Goal: Task Accomplishment & Management: Manage account settings

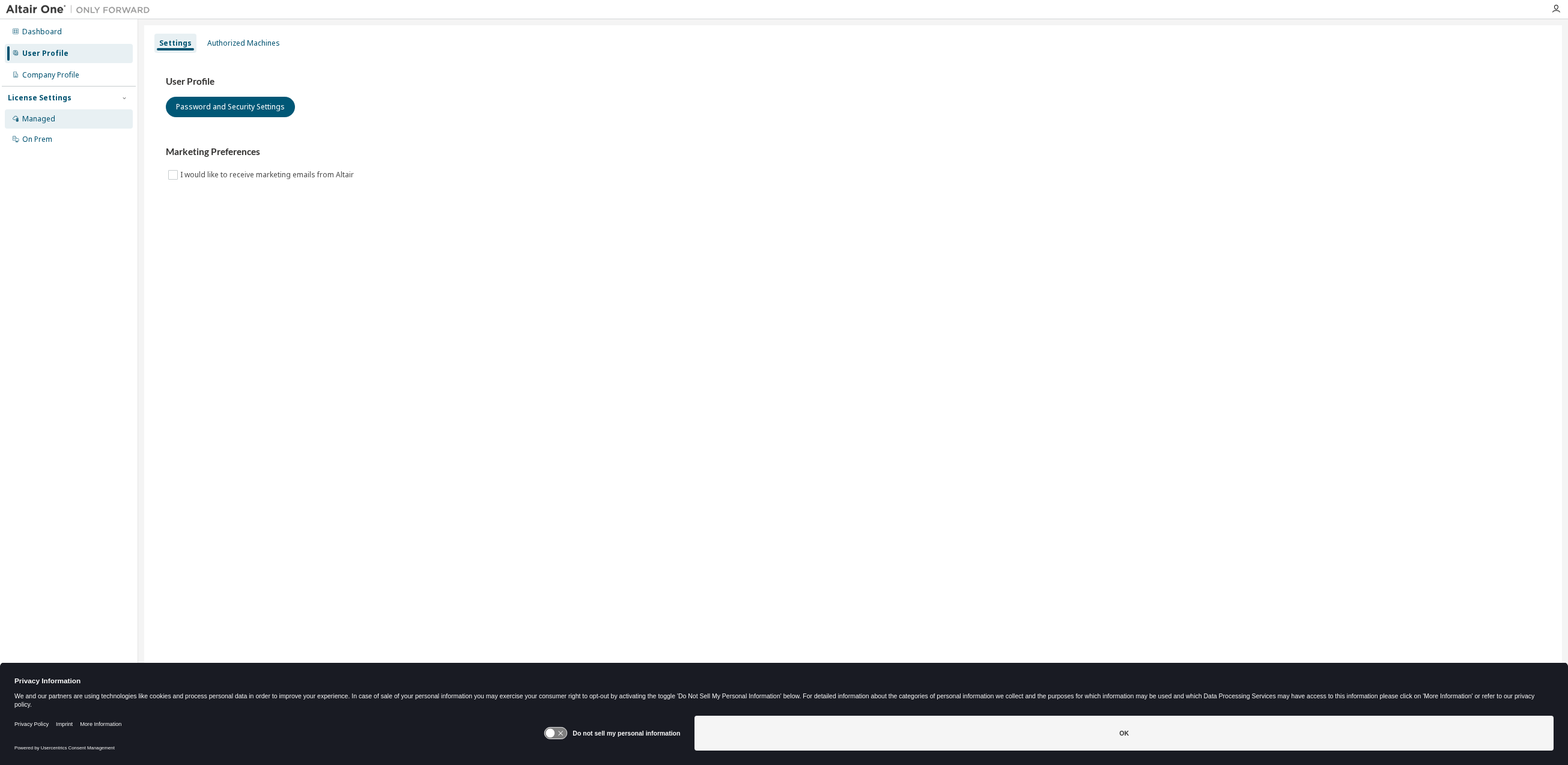
click at [69, 121] on div "Managed" at bounding box center [69, 119] width 128 height 19
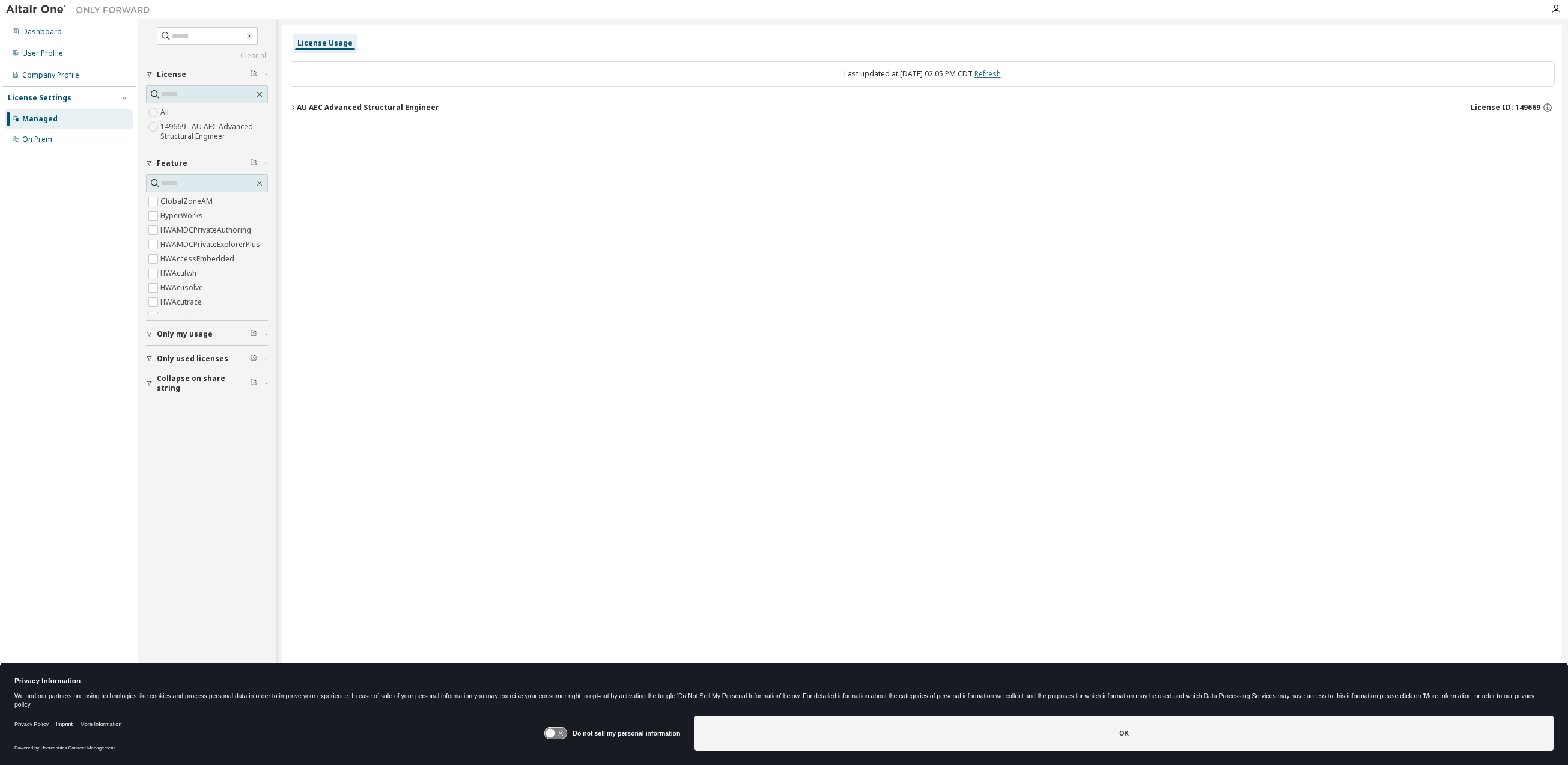
click at [1001, 73] on link "Refresh" at bounding box center [988, 73] width 26 height 10
click at [341, 109] on div "AU AEC Advanced Structural Engineer" at bounding box center [368, 108] width 142 height 10
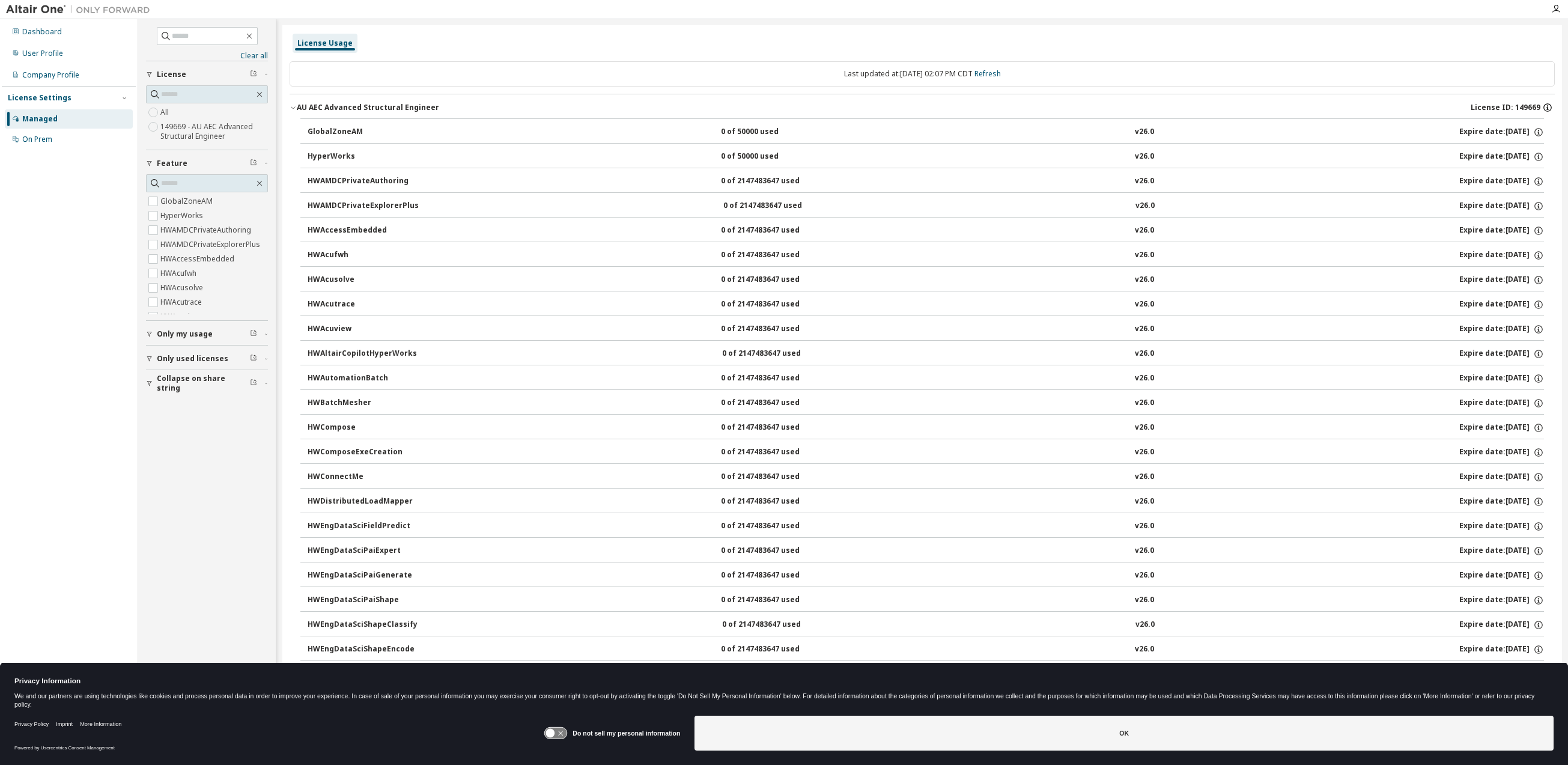
click at [1545, 107] on icon "button" at bounding box center [1548, 108] width 8 height 8
click at [196, 358] on span "Only used licenses" at bounding box center [192, 359] width 71 height 10
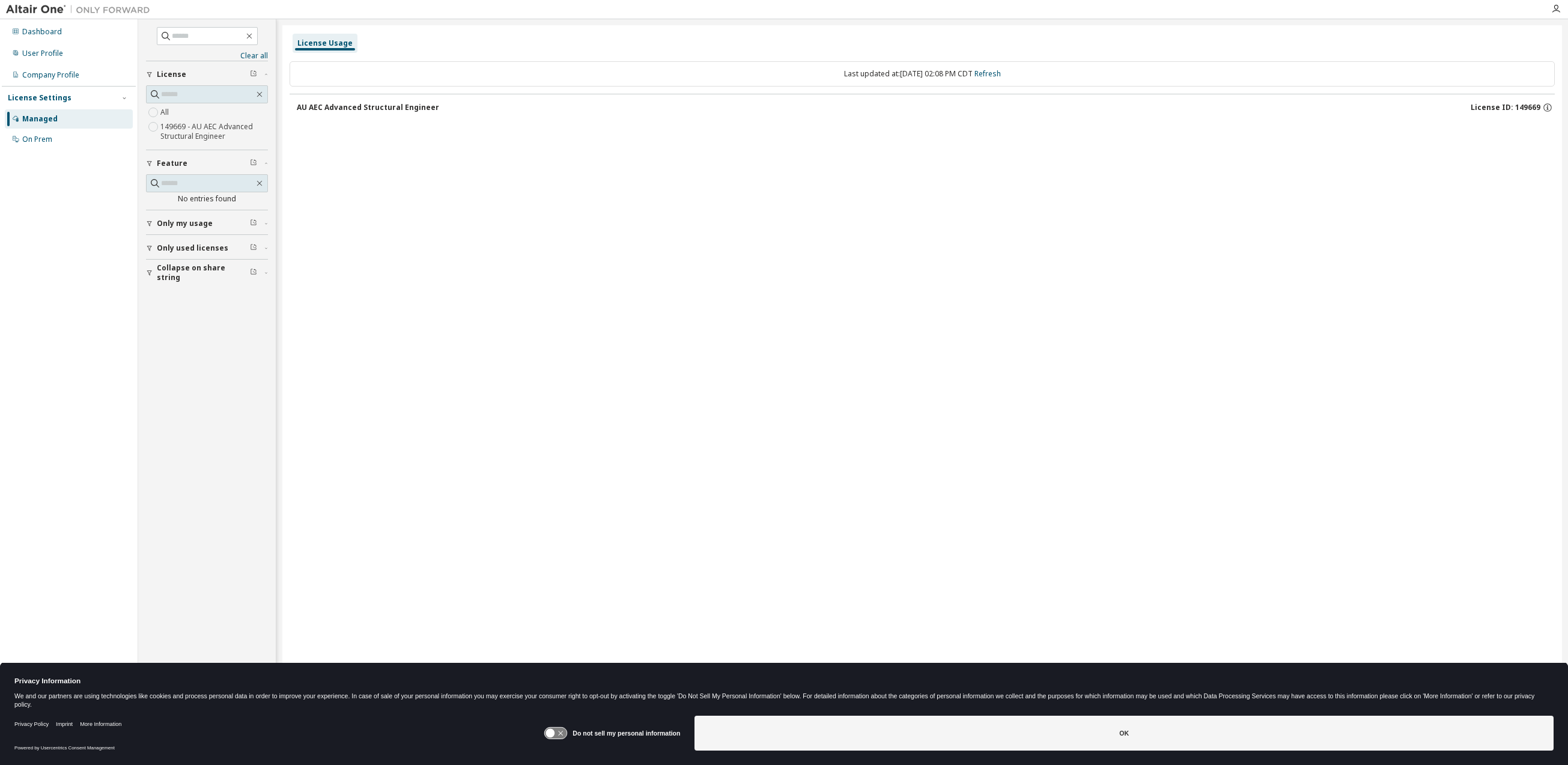
click at [184, 243] on span "Only used licenses" at bounding box center [192, 248] width 71 height 10
click at [222, 132] on label "149669 - AU AEC Advanced Structural Engineer" at bounding box center [214, 132] width 108 height 24
click at [1001, 69] on link "Refresh" at bounding box center [988, 73] width 26 height 10
click at [332, 107] on div "AU AEC Advanced Structural Engineer" at bounding box center [368, 108] width 142 height 10
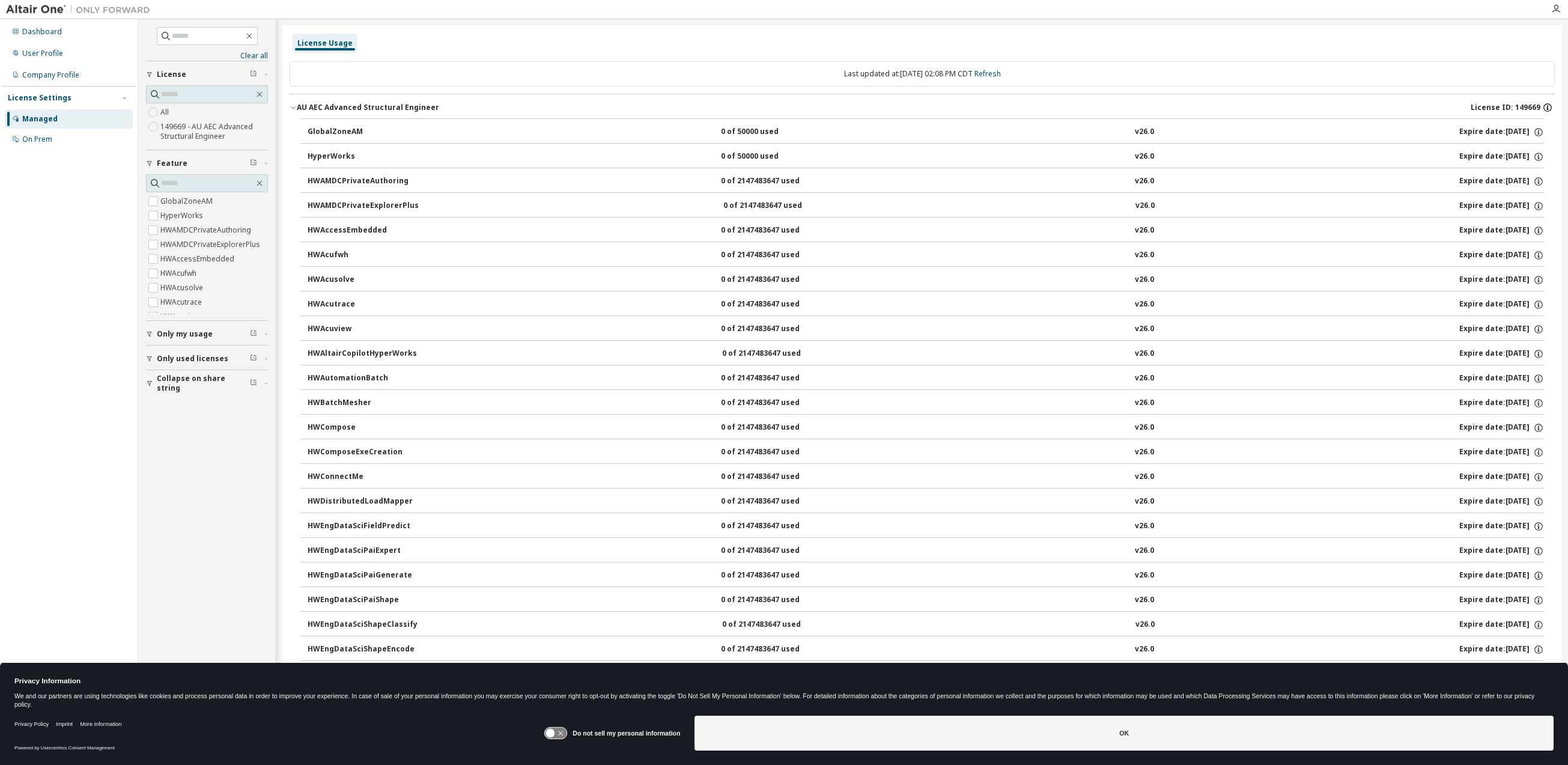
click at [1544, 108] on icon "button" at bounding box center [1548, 108] width 8 height 8
click at [1533, 149] on icon at bounding box center [1535, 149] width 6 height 8
click at [254, 72] on icon "button" at bounding box center [254, 73] width 7 height 7
click at [253, 73] on icon "button" at bounding box center [254, 73] width 7 height 7
click at [352, 75] on div "Last updated at: Mon 2025-09-08 02:08 PM CDT Refresh" at bounding box center [922, 73] width 1265 height 25
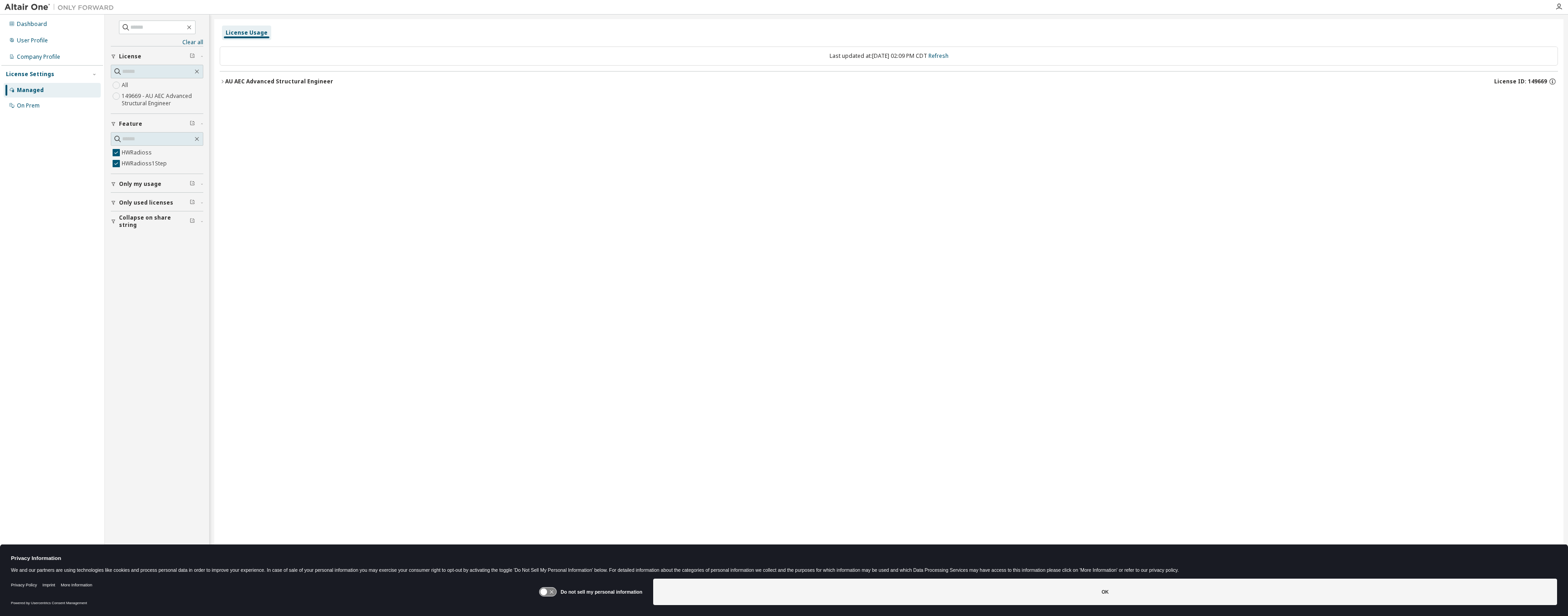
click at [251, 79] on div "AU AEC Advanced Structural Engineer" at bounding box center [279, 82] width 108 height 7
click at [251, 100] on div "HWRadioss" at bounding box center [274, 100] width 82 height 8
click at [1189, 100] on div "Expire date: 2025-09-22" at bounding box center [1517, 100] width 65 height 8
click at [1116, 100] on div "v26.0" at bounding box center [1121, 100] width 15 height 8
click at [727, 99] on div "0 of 2147483647 used" at bounding box center [714, 100] width 82 height 8
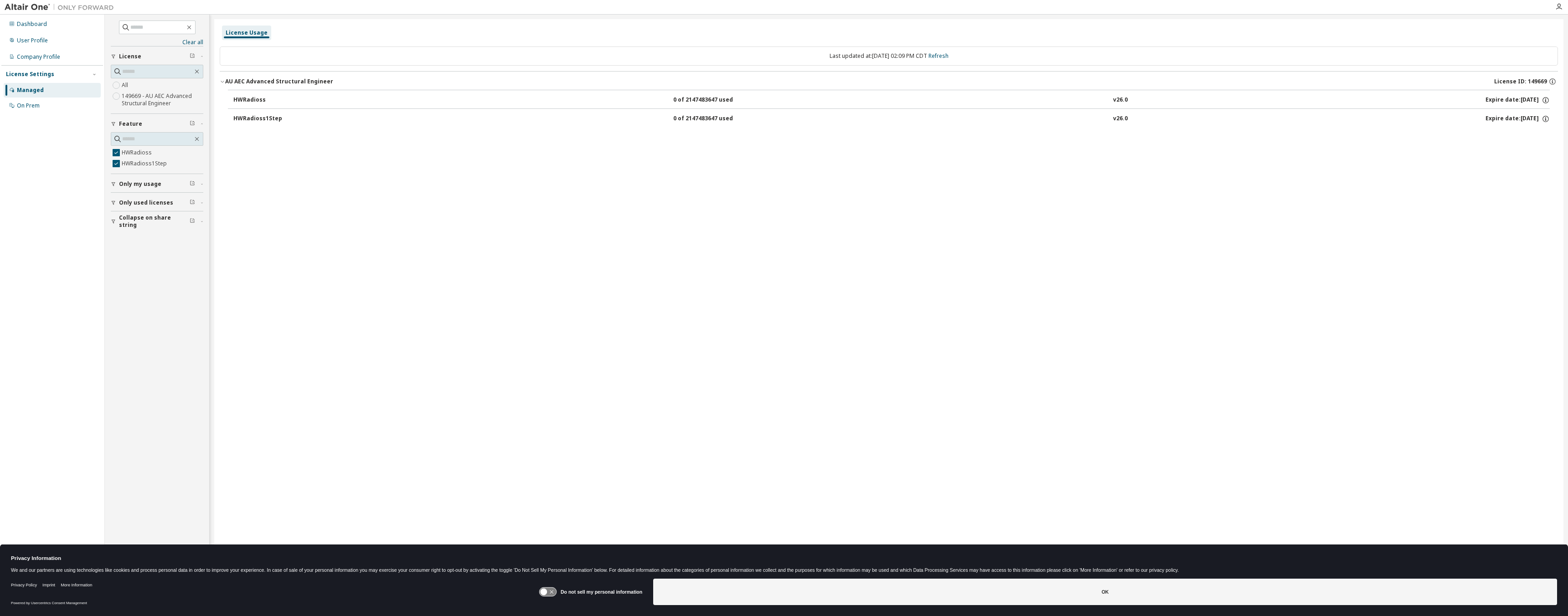
click at [727, 99] on div "0 of 2147483647 used" at bounding box center [714, 100] width 82 height 8
click at [255, 99] on div "HWRadioss" at bounding box center [274, 100] width 82 height 8
click at [948, 54] on link "Refresh" at bounding box center [938, 55] width 20 height 8
click at [301, 80] on div "AU AEC Advanced Structural Engineer" at bounding box center [279, 82] width 108 height 7
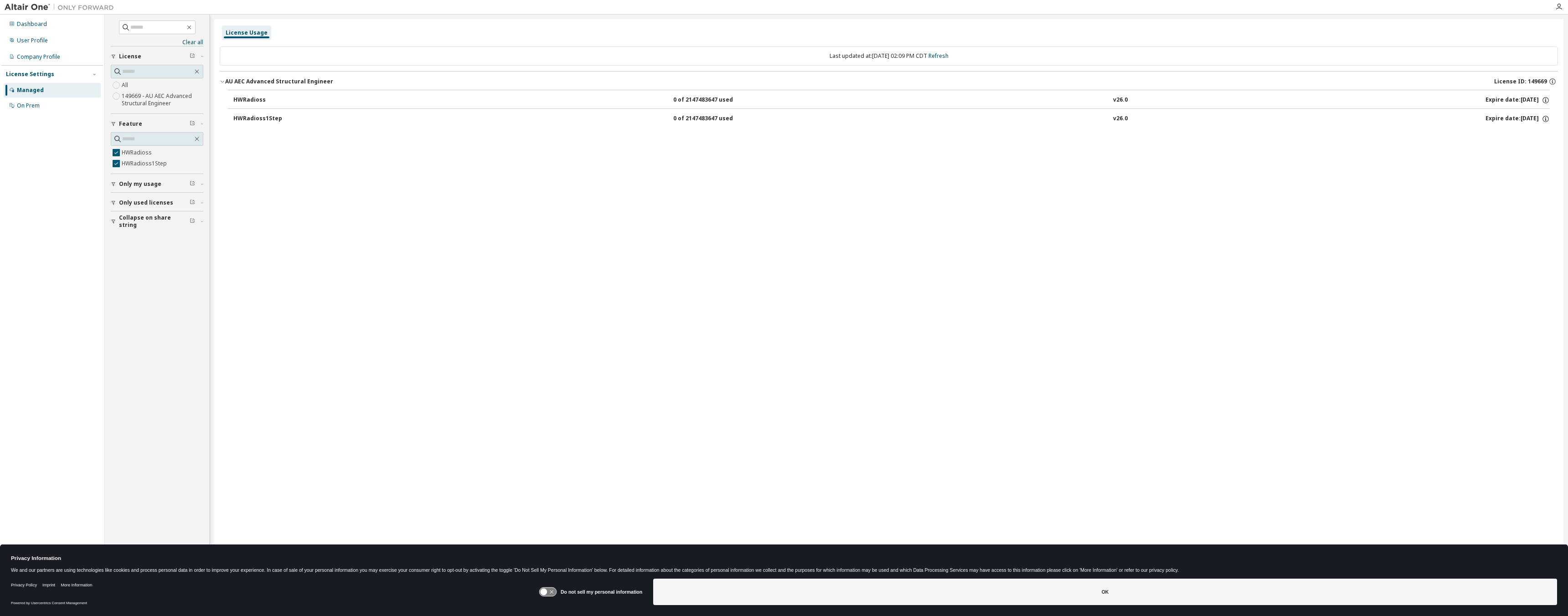
click at [248, 104] on button "HWRadioss 0 of 2147483647 used v26.0 Expire date: 2025-09-22" at bounding box center [891, 100] width 1317 height 20
click at [251, 117] on div "HWRadioss1Step" at bounding box center [274, 119] width 82 height 8
click at [197, 138] on icon "button" at bounding box center [197, 139] width 7 height 7
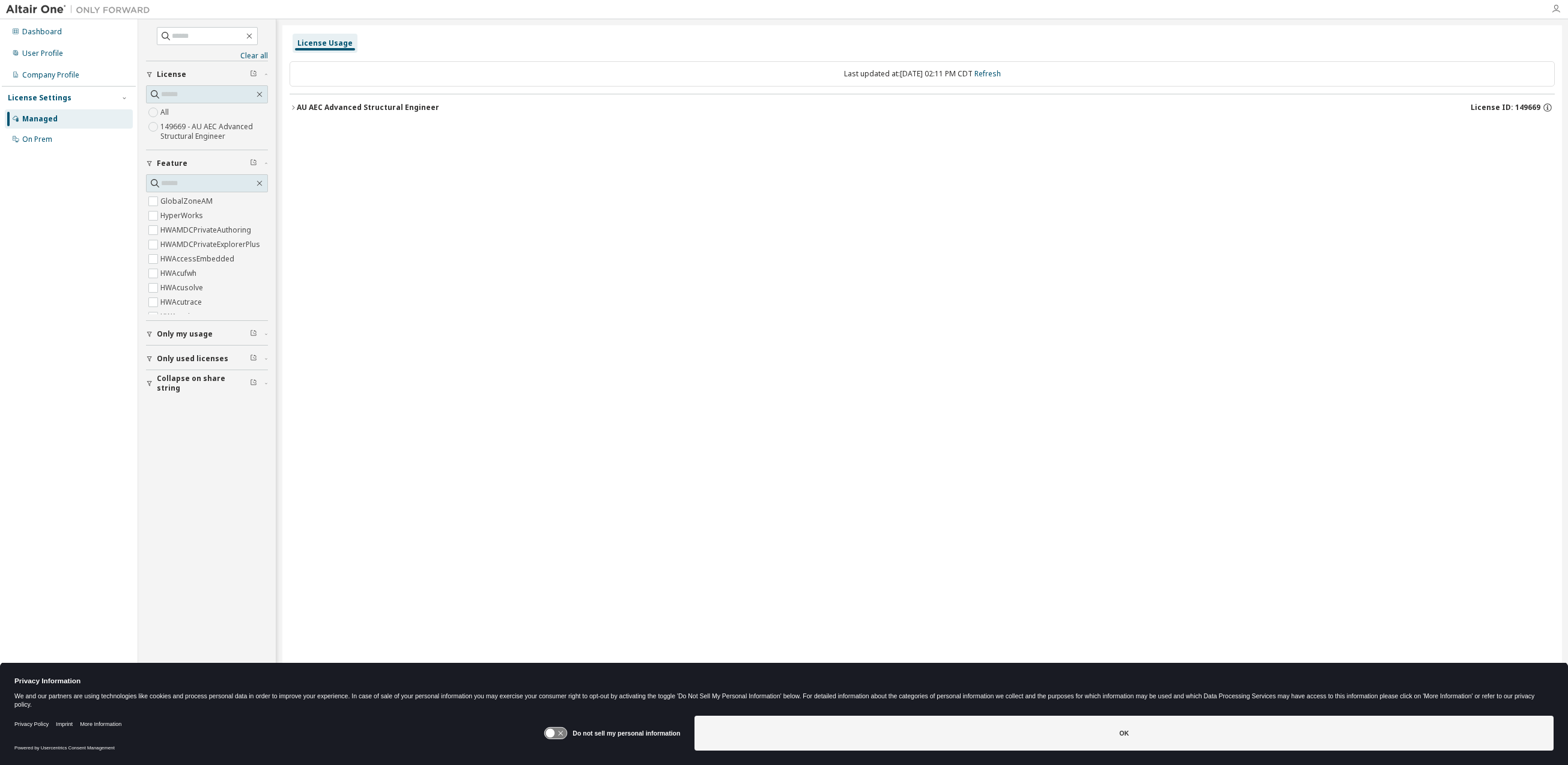
click at [1557, 8] on icon "button" at bounding box center [1556, 9] width 10 height 10
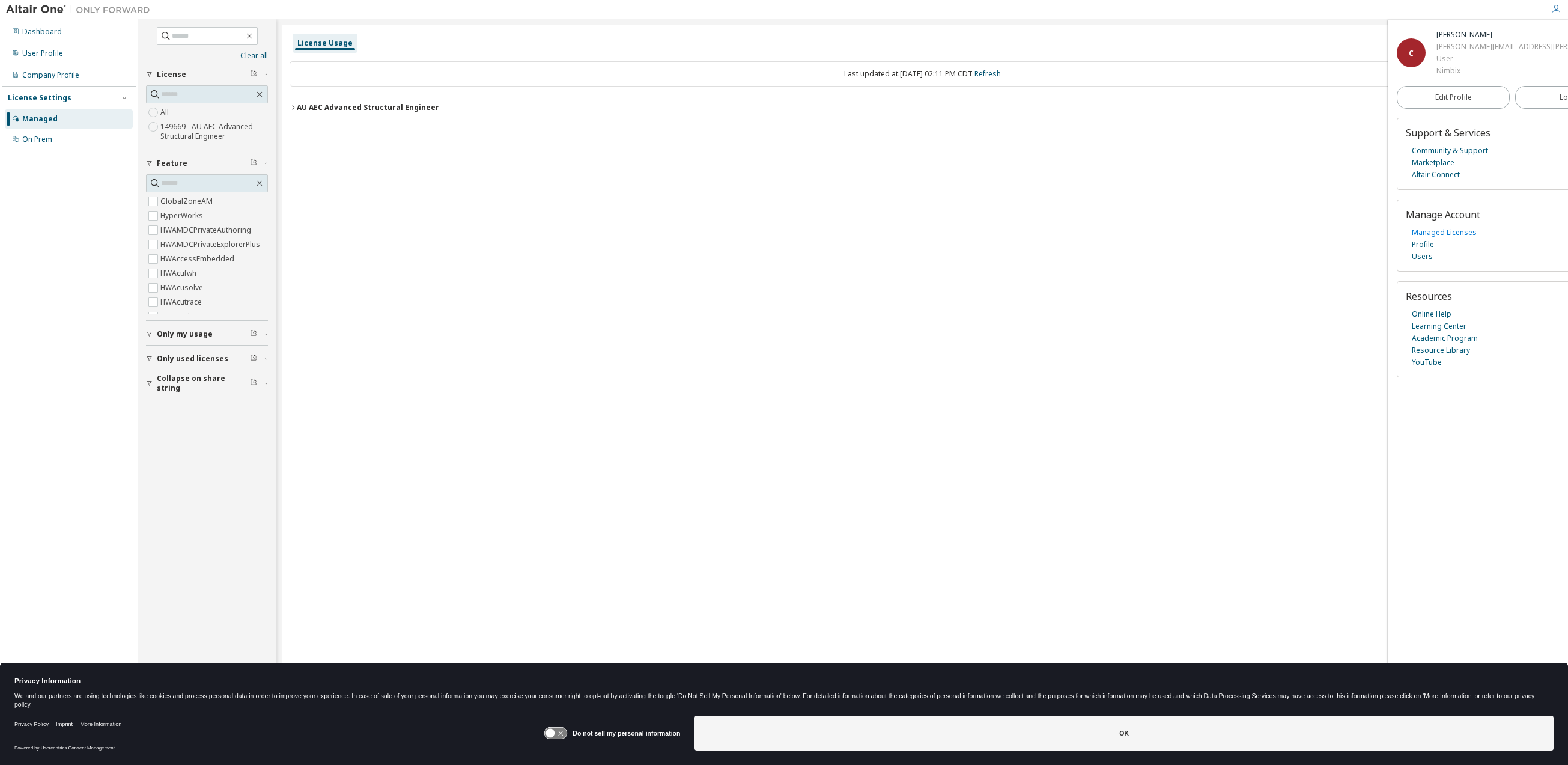
click at [1433, 232] on link "Managed Licenses" at bounding box center [1444, 232] width 65 height 12
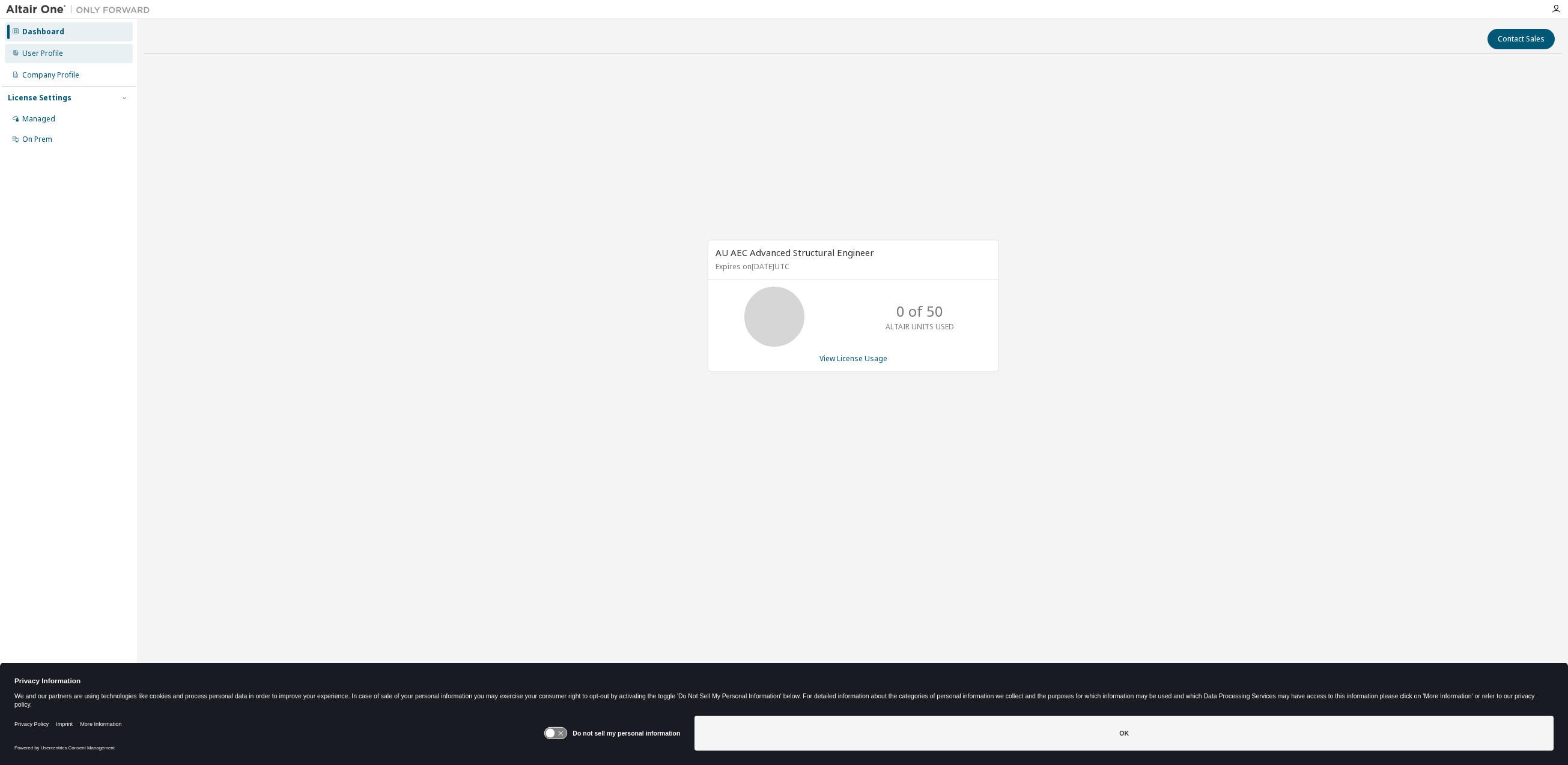
click at [49, 51] on div "User Profile" at bounding box center [43, 54] width 41 height 10
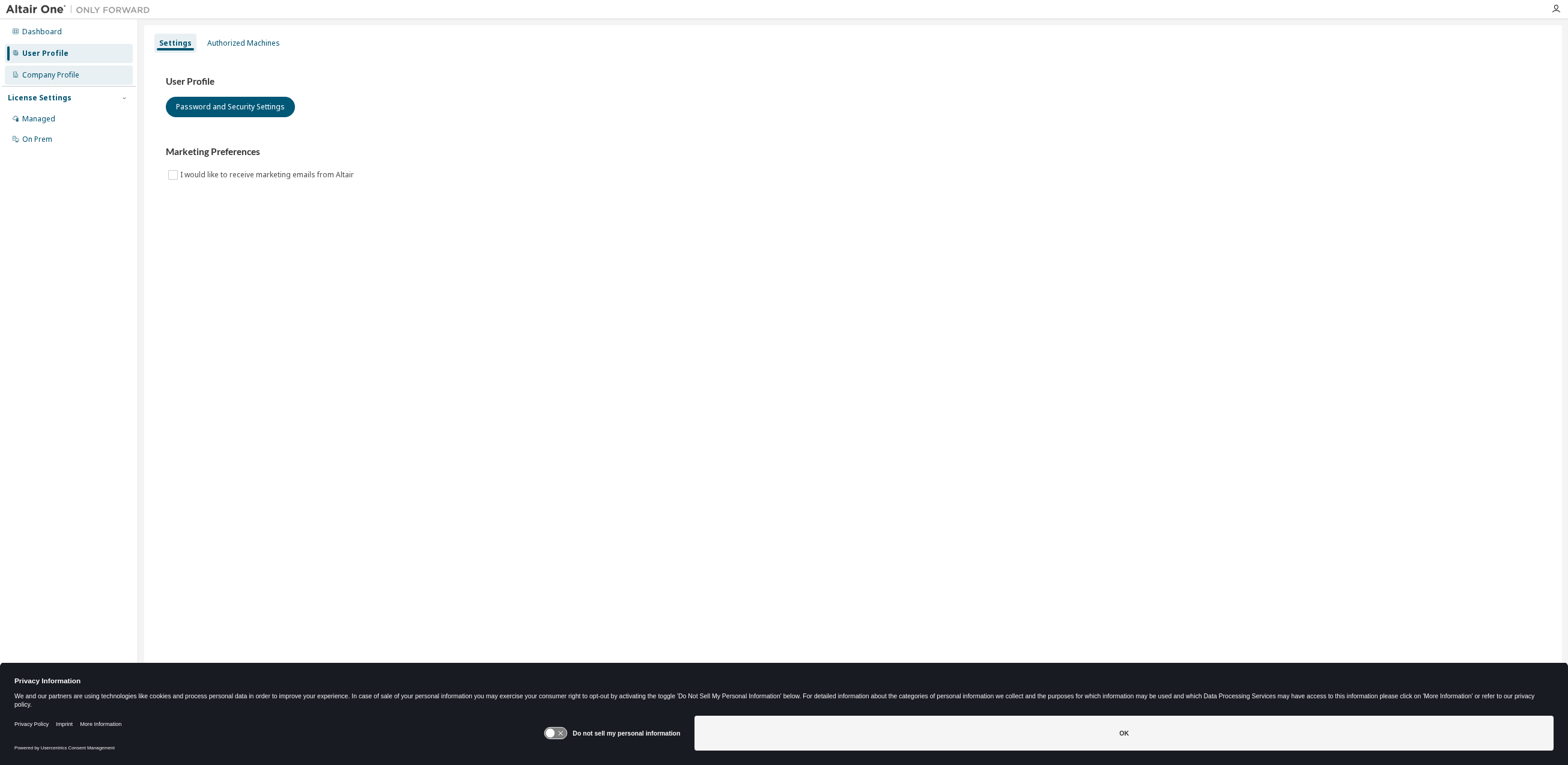
click at [50, 73] on div "Company Profile" at bounding box center [51, 75] width 57 height 10
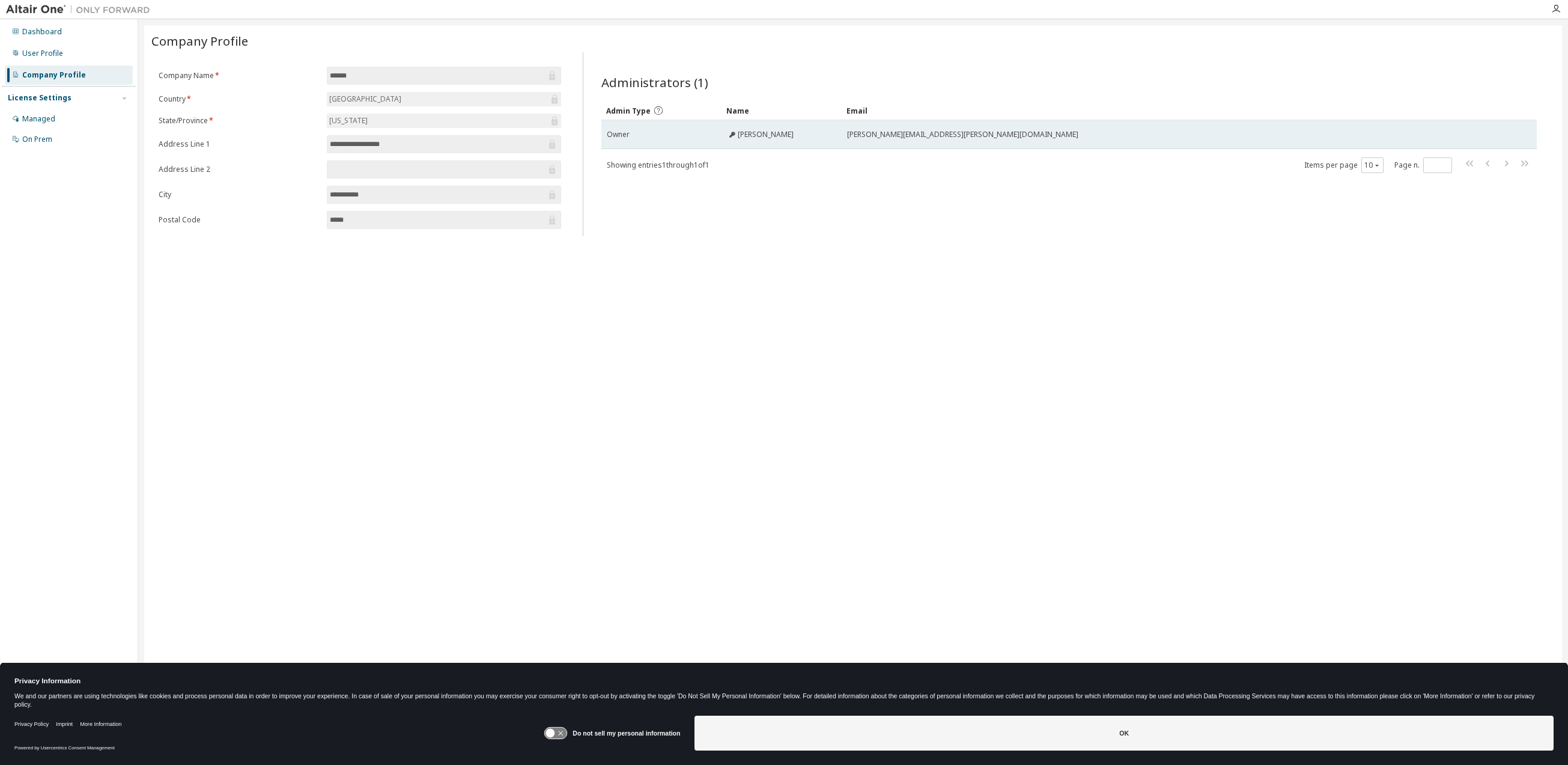
click at [734, 134] on icon at bounding box center [732, 134] width 6 height 6
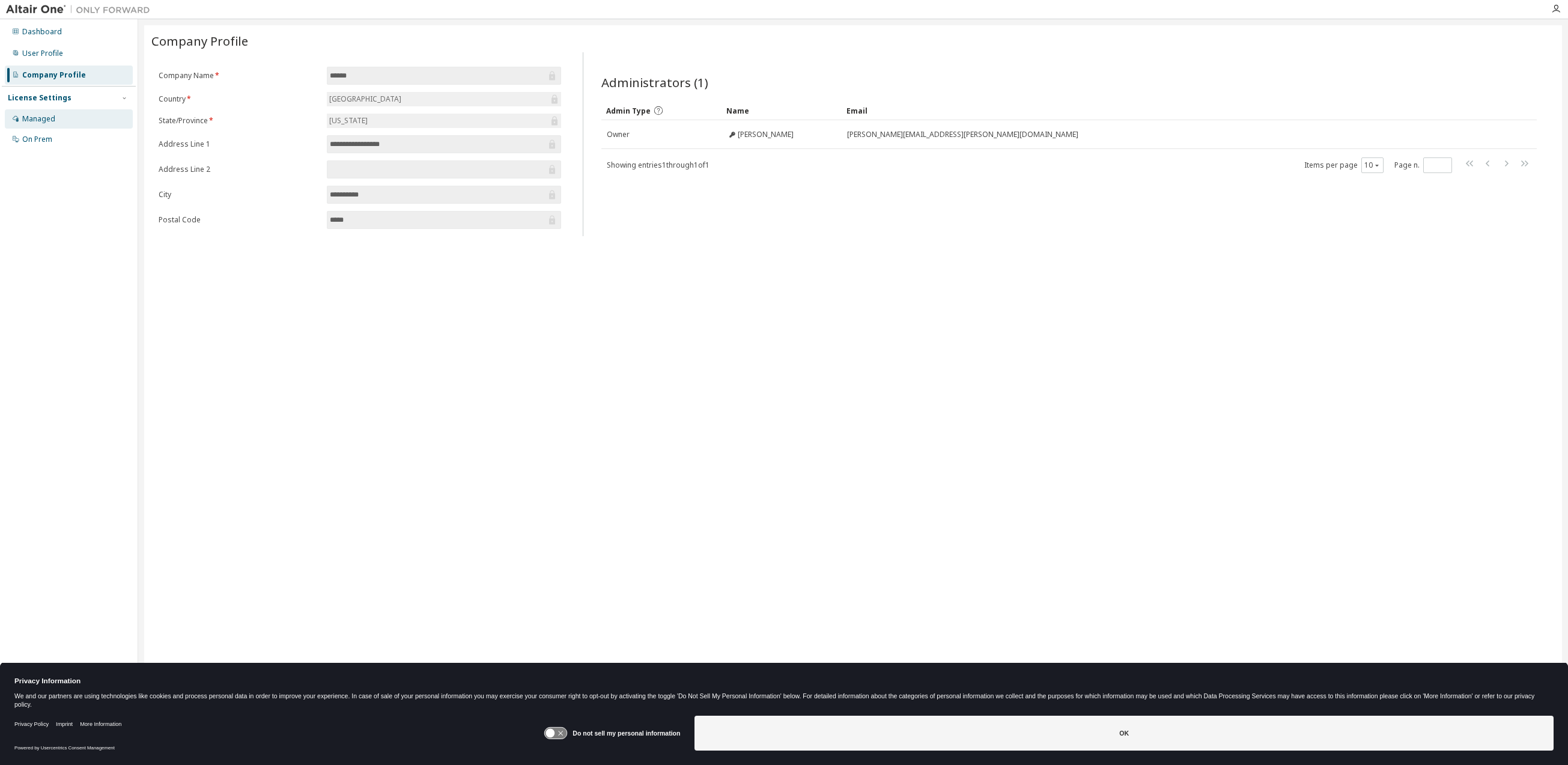
click at [56, 118] on div "Managed" at bounding box center [69, 119] width 128 height 19
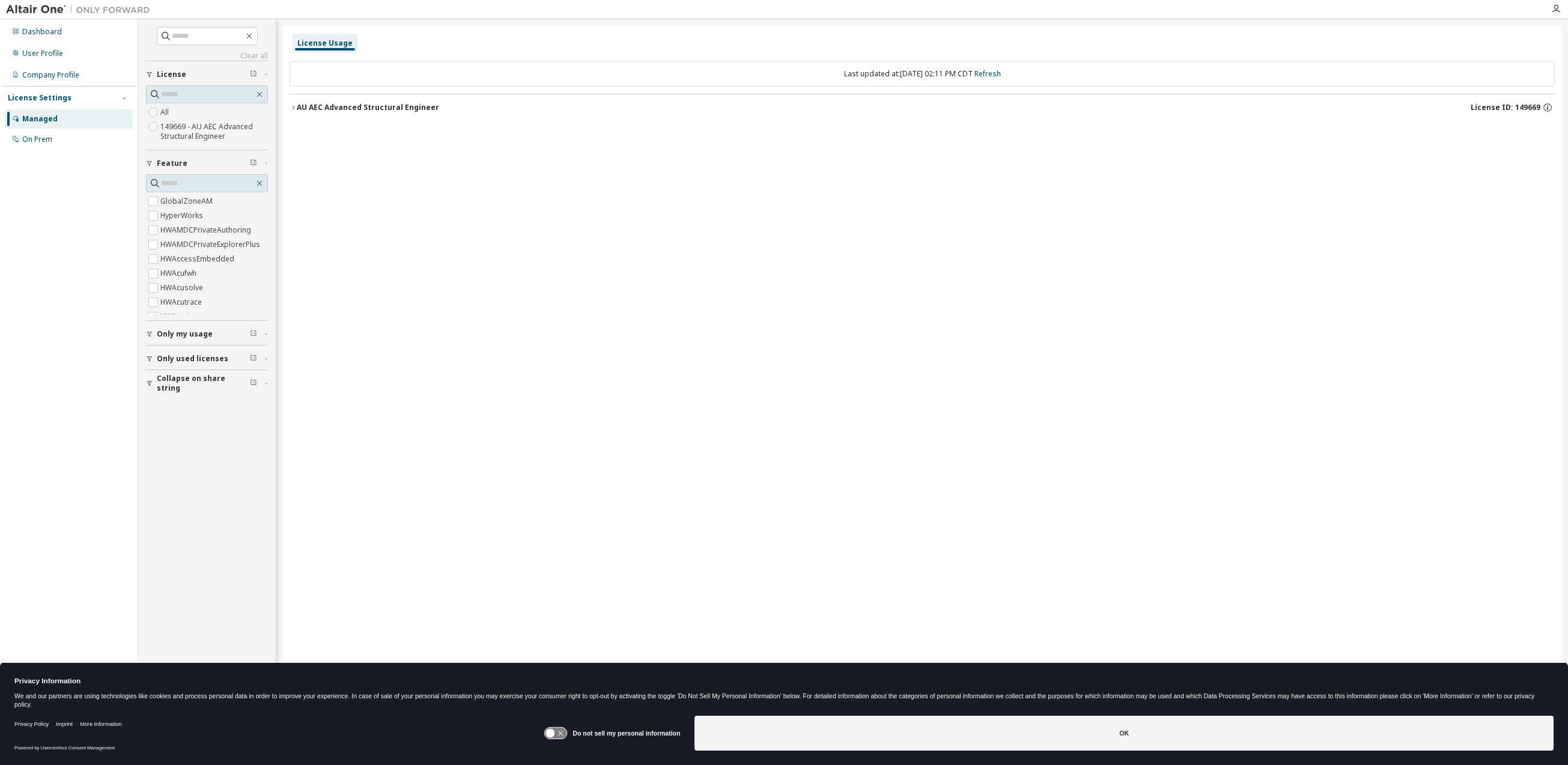
click at [413, 109] on div "AU AEC Advanced Structural Engineer" at bounding box center [368, 108] width 142 height 10
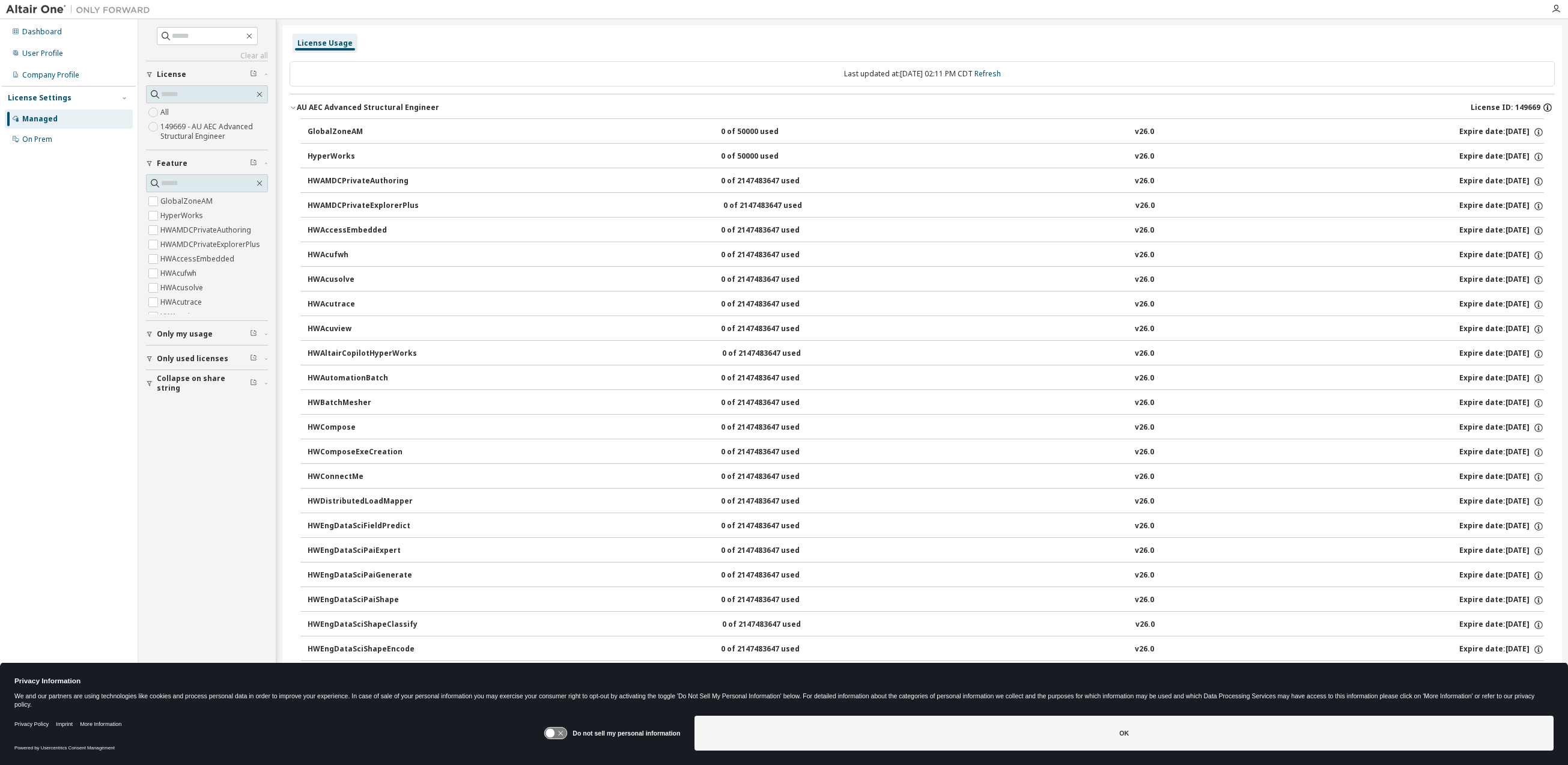
click at [1547, 106] on icon "button" at bounding box center [1547, 105] width 1 height 1
click at [1509, 108] on span "License ID: 149669" at bounding box center [1505, 108] width 70 height 10
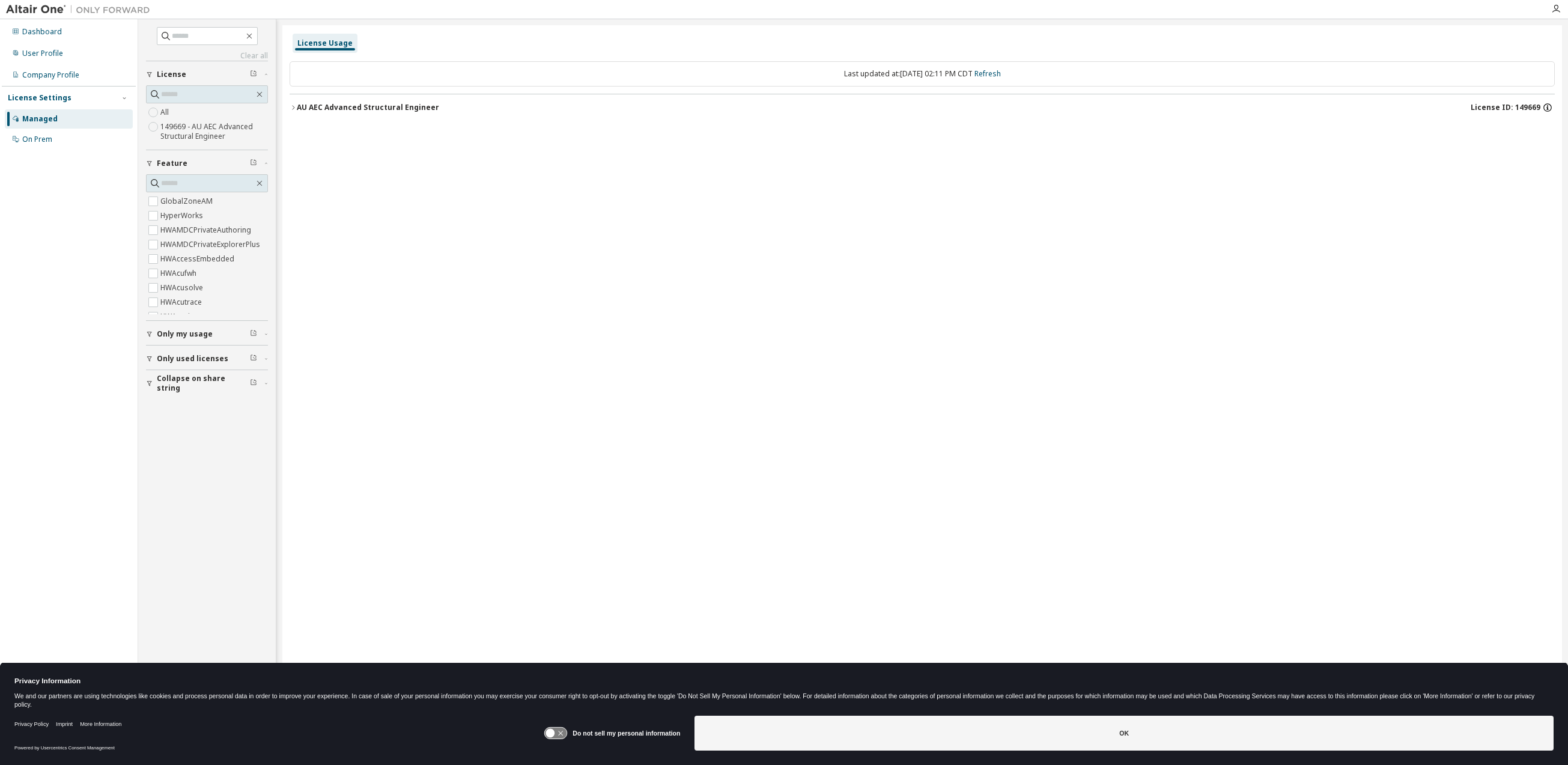
click at [1548, 103] on icon "button" at bounding box center [1547, 107] width 10 height 10
click at [481, 108] on div "AU AEC Advanced Structural Engineer License ID: 149669" at bounding box center [926, 107] width 1258 height 10
click at [351, 109] on div "AU AEC Advanced Structural Engineer" at bounding box center [368, 108] width 142 height 10
